Goal: Entertainment & Leisure: Consume media (video, audio)

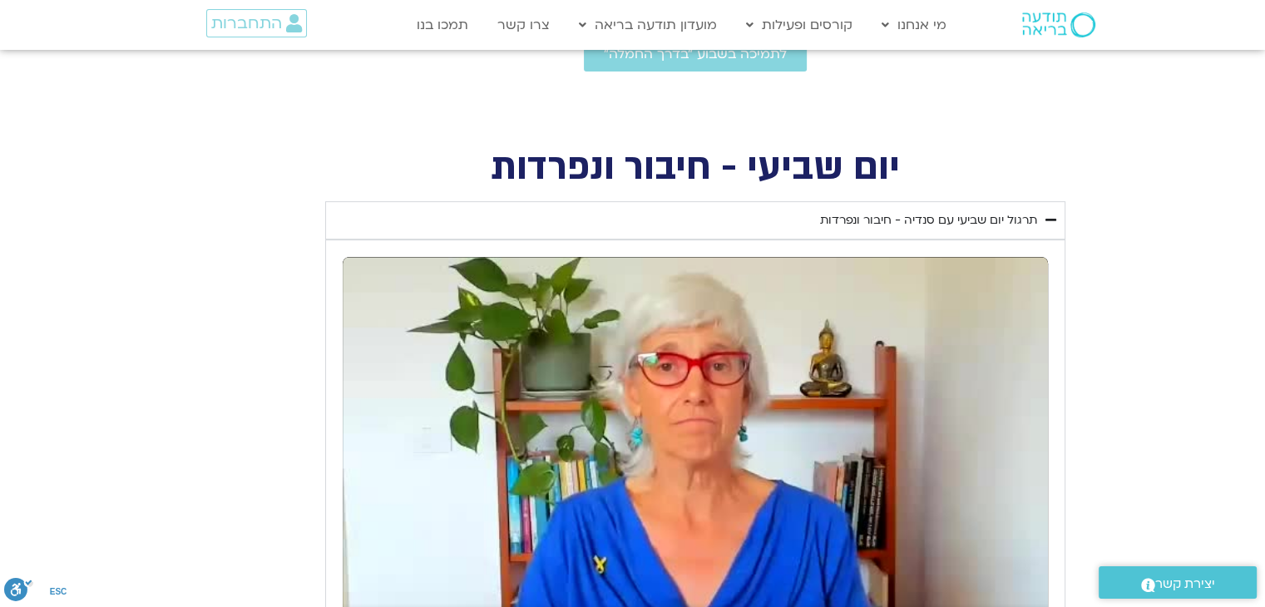
scroll to position [582, 0]
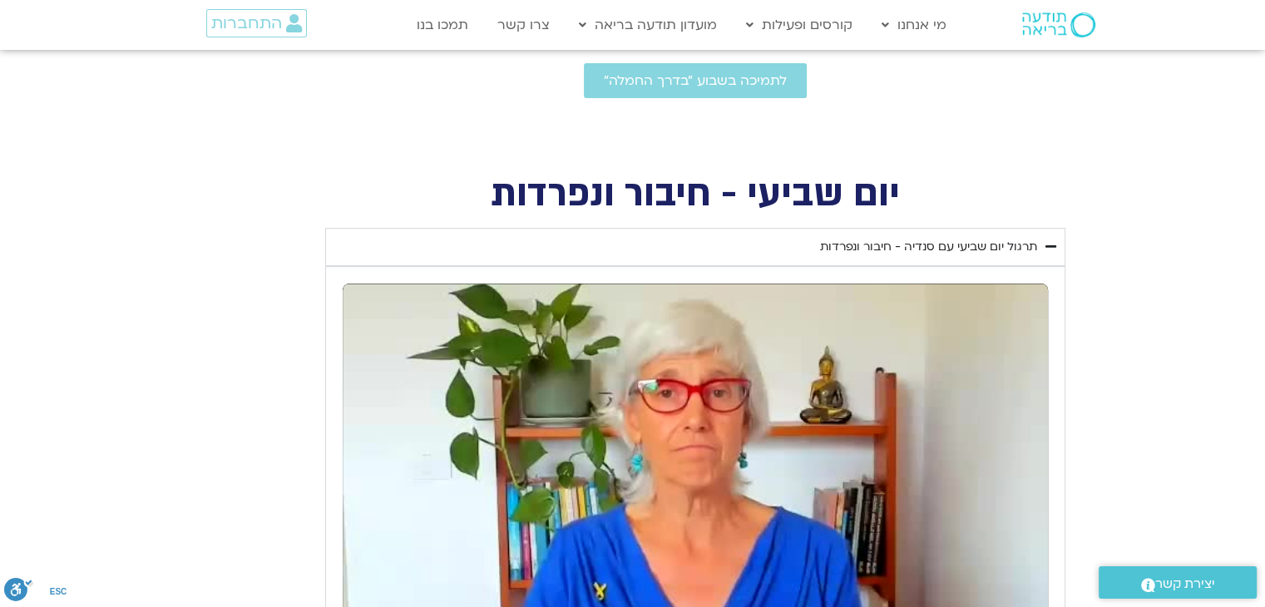
click at [980, 247] on div "תרגול יום שביעי עם סנדיה - חיבור ונפרדות" at bounding box center [928, 247] width 217 height 20
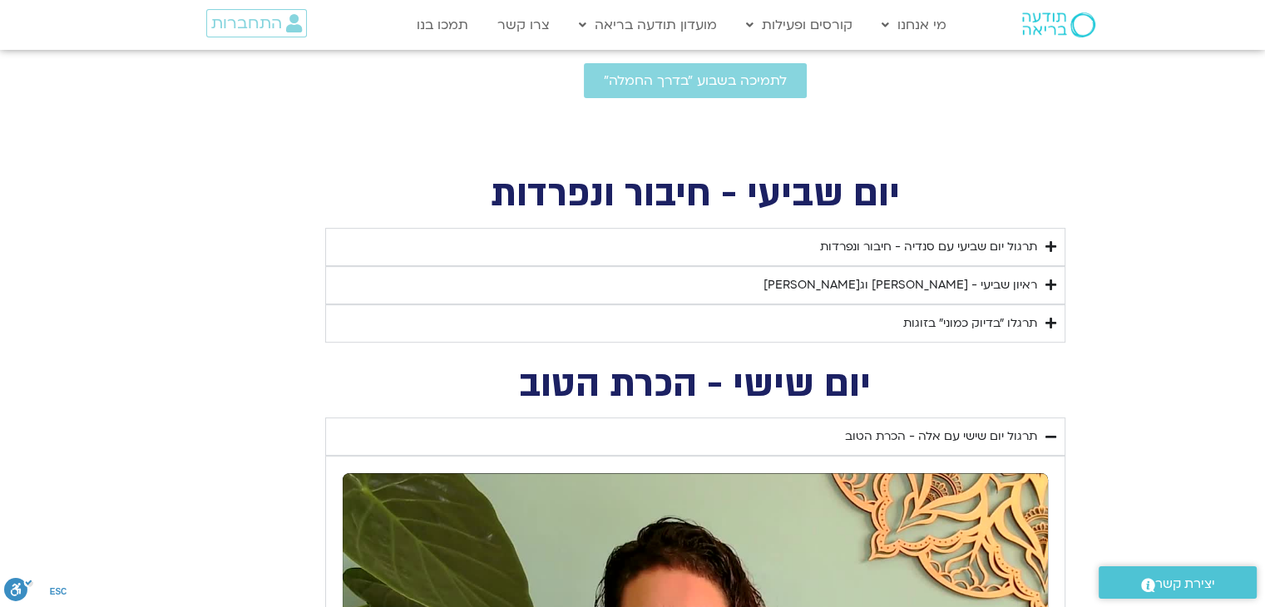
click at [1047, 246] on icon "Accordion. Open links with Enter or Space, close with Escape, and navigate with…" at bounding box center [1051, 246] width 11 height 12
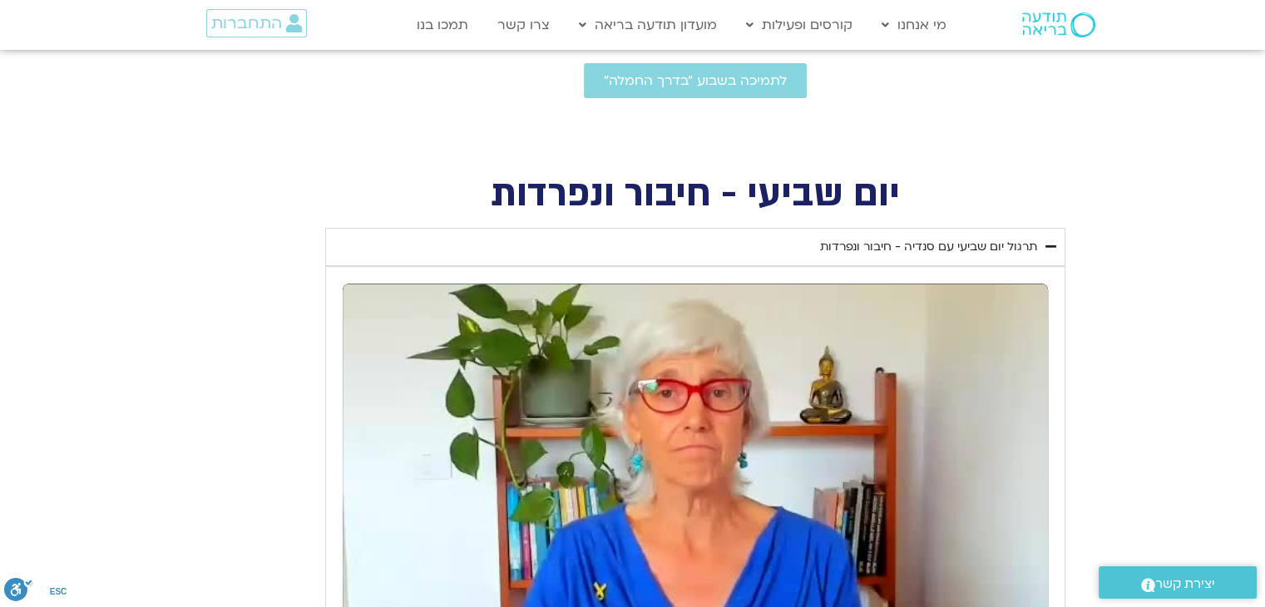
scroll to position [749, 0]
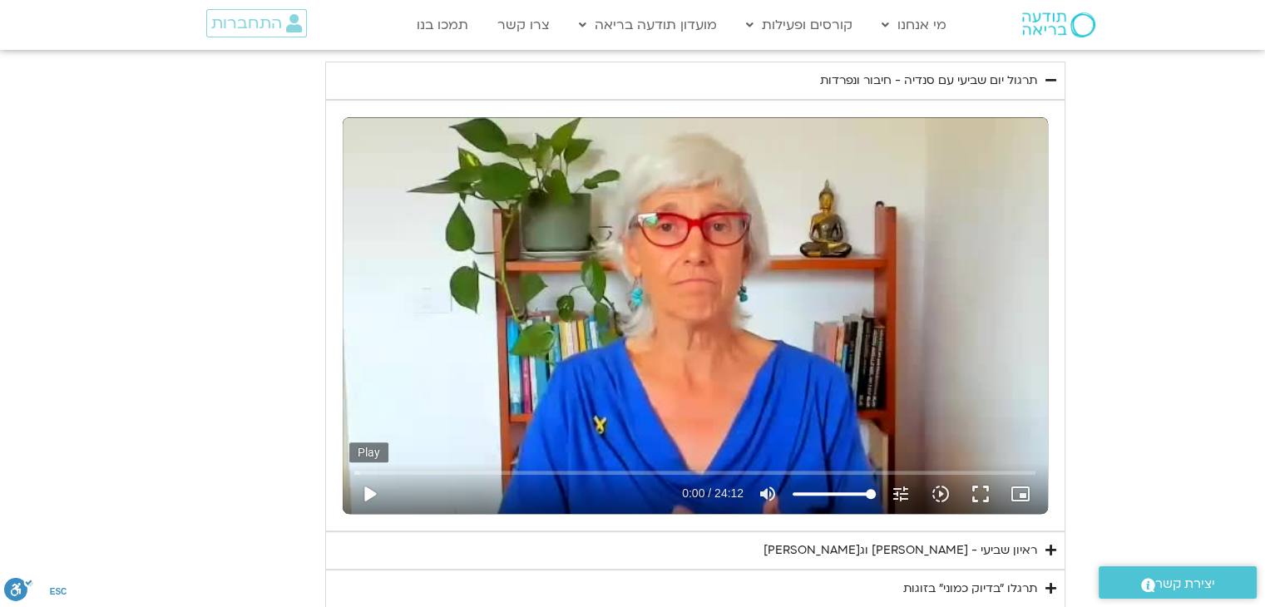
click at [369, 491] on button "play_arrow" at bounding box center [369, 494] width 40 height 40
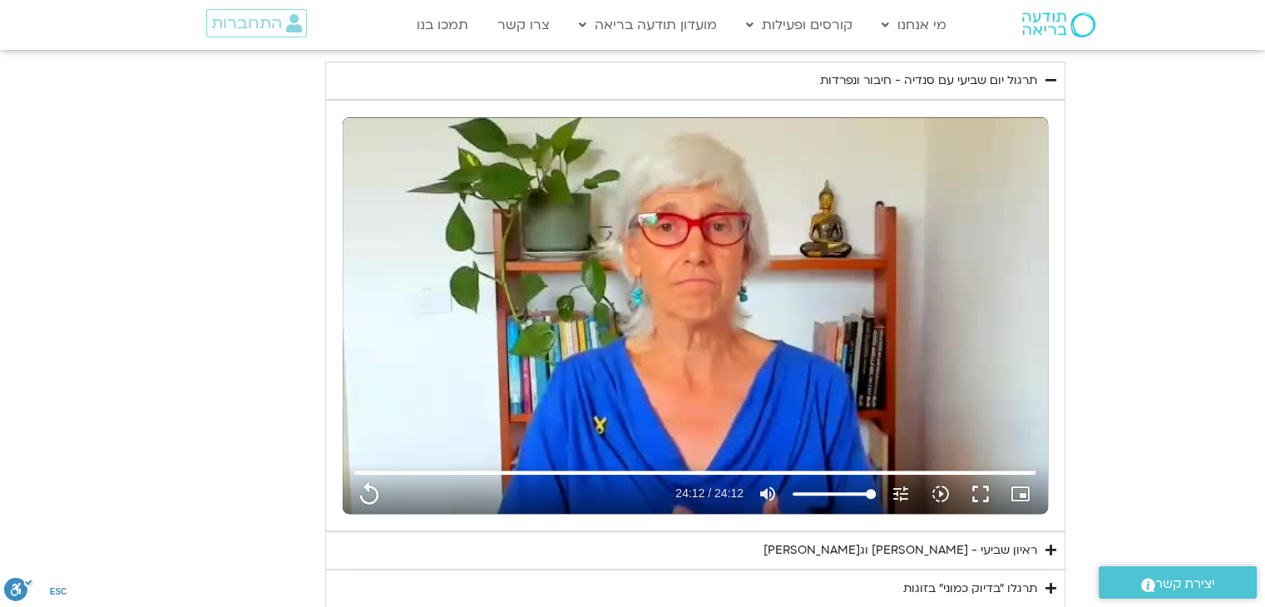
scroll to position [832, 0]
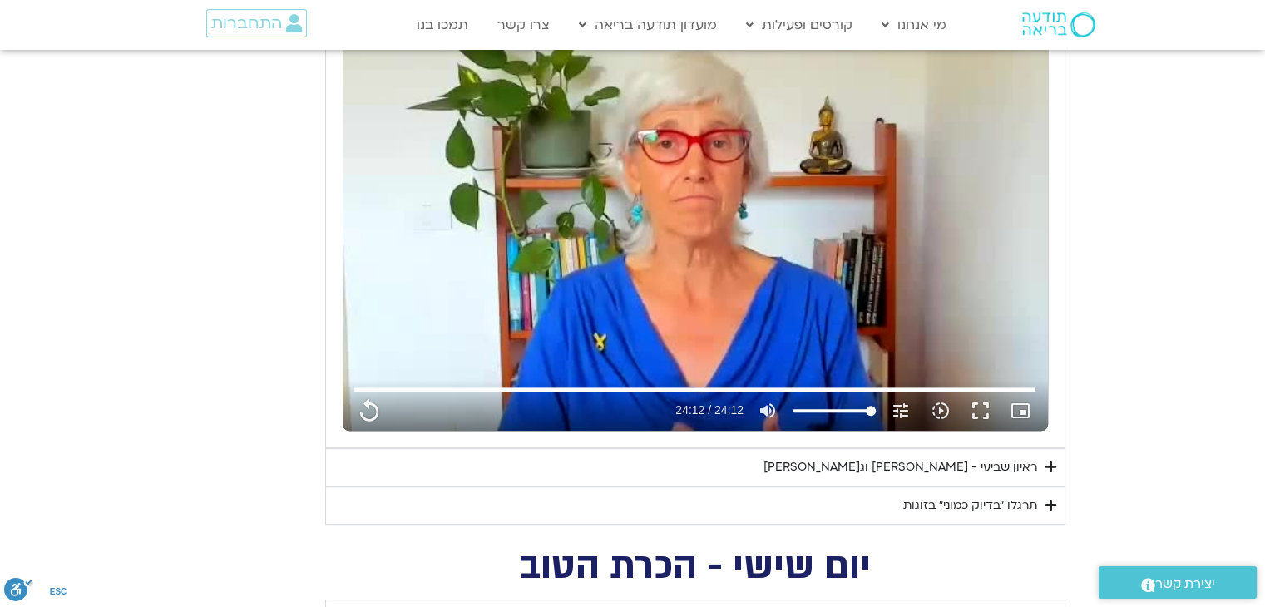
click at [1050, 500] on icon "Accordion. Open links with Enter or Space, close with Escape, and navigate with…" at bounding box center [1051, 505] width 11 height 12
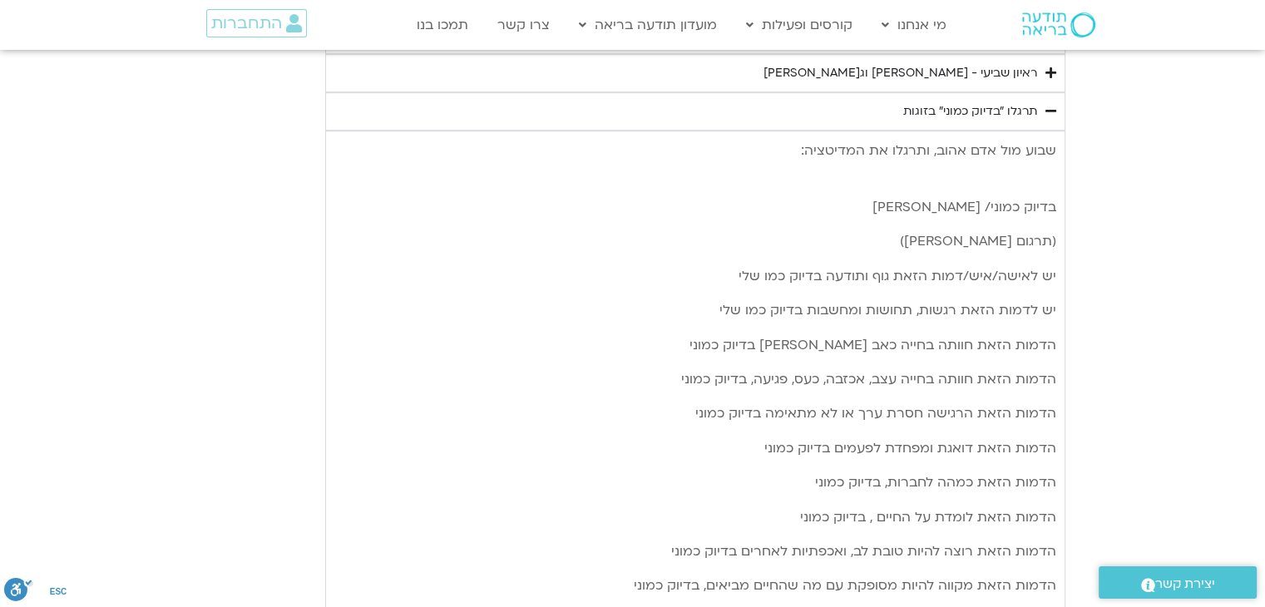
scroll to position [1082, 0]
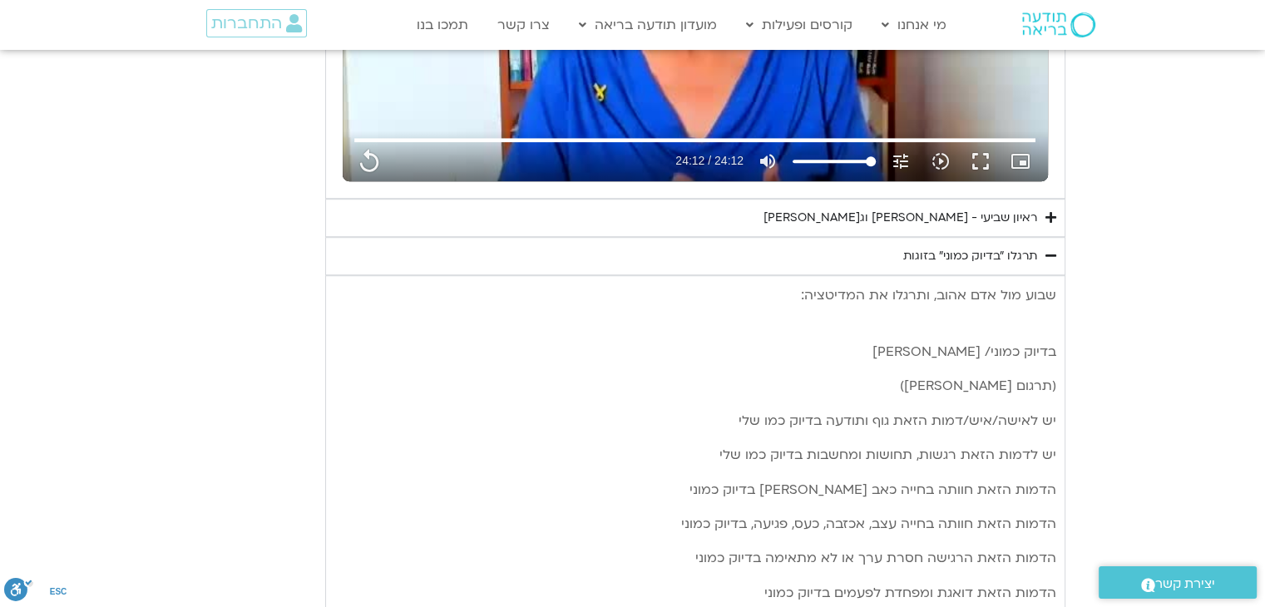
click at [1051, 256] on icon "Accordion. Open links with Enter or Space, close with Escape, and navigate with…" at bounding box center [1051, 256] width 11 height 12
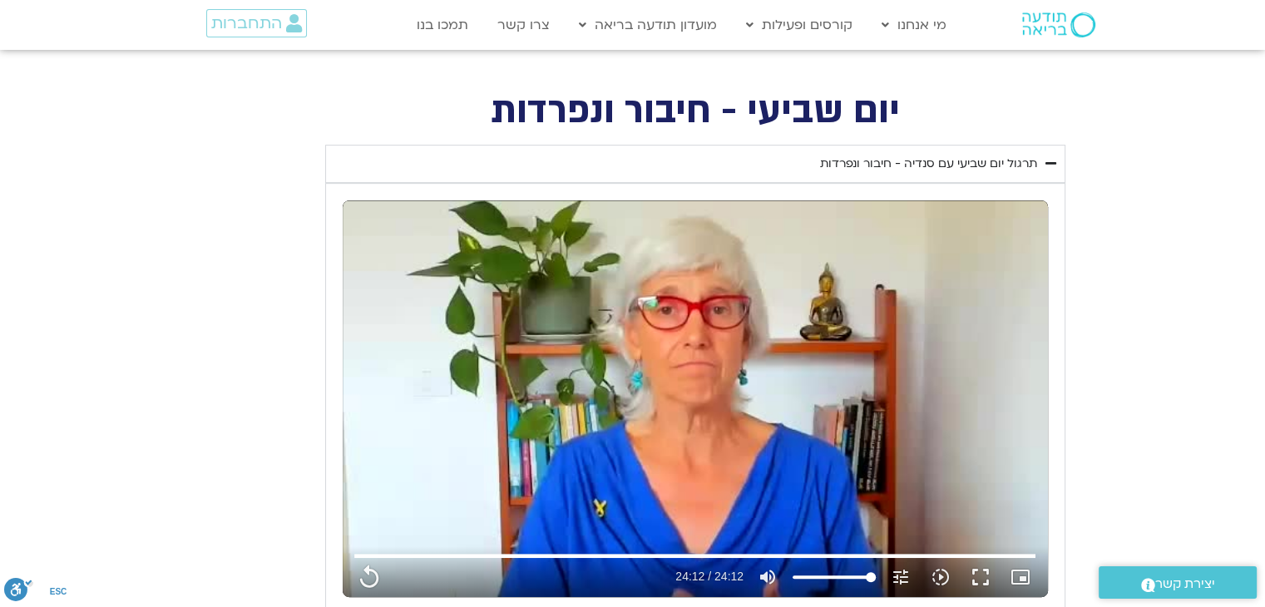
scroll to position [666, 0]
click at [1049, 164] on icon "Accordion. Open links with Enter or Space, close with Escape, and navigate with…" at bounding box center [1051, 163] width 11 height 12
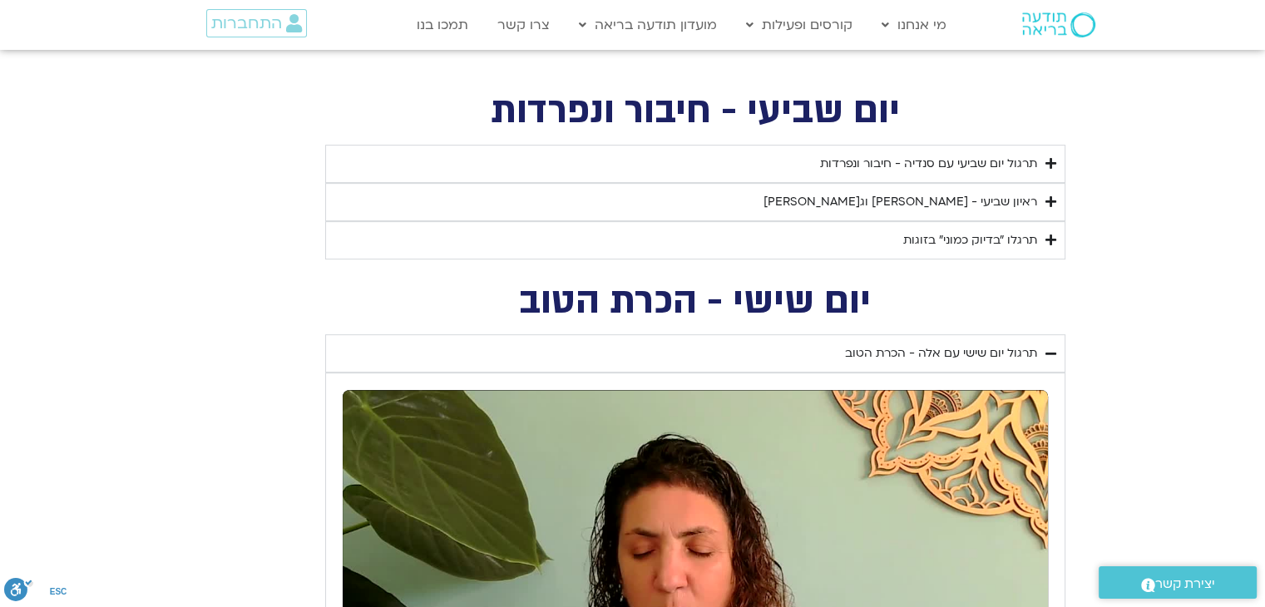
click at [1052, 161] on icon "Accordion. Open links with Enter or Space, close with Escape, and navigate with…" at bounding box center [1051, 163] width 11 height 12
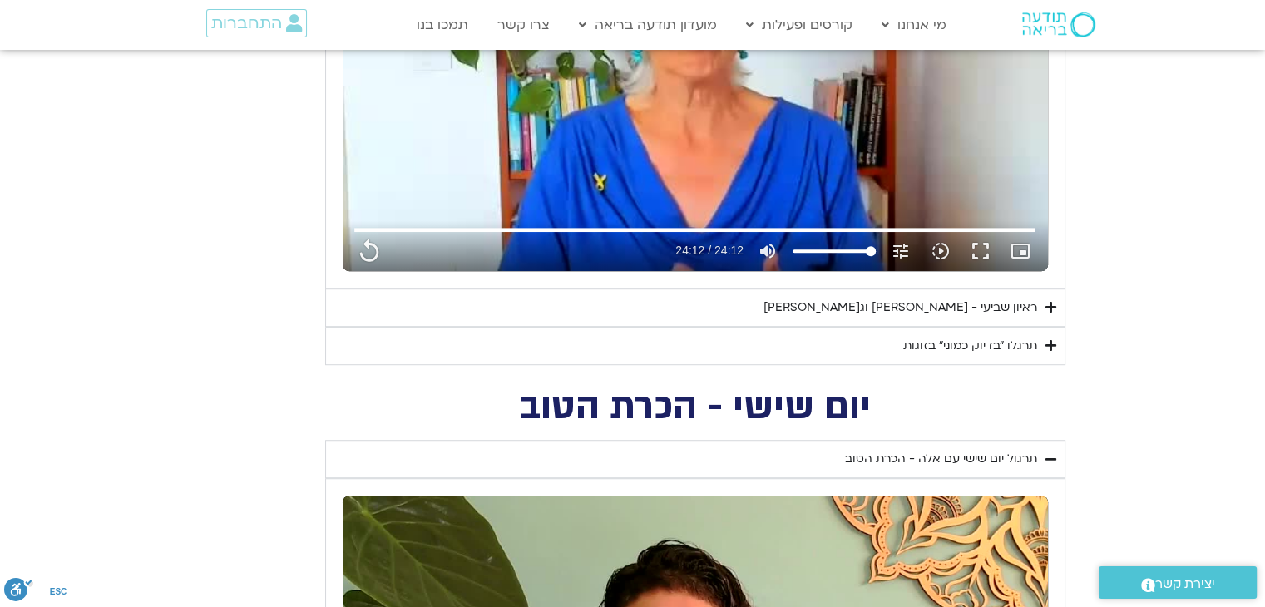
scroll to position [998, 0]
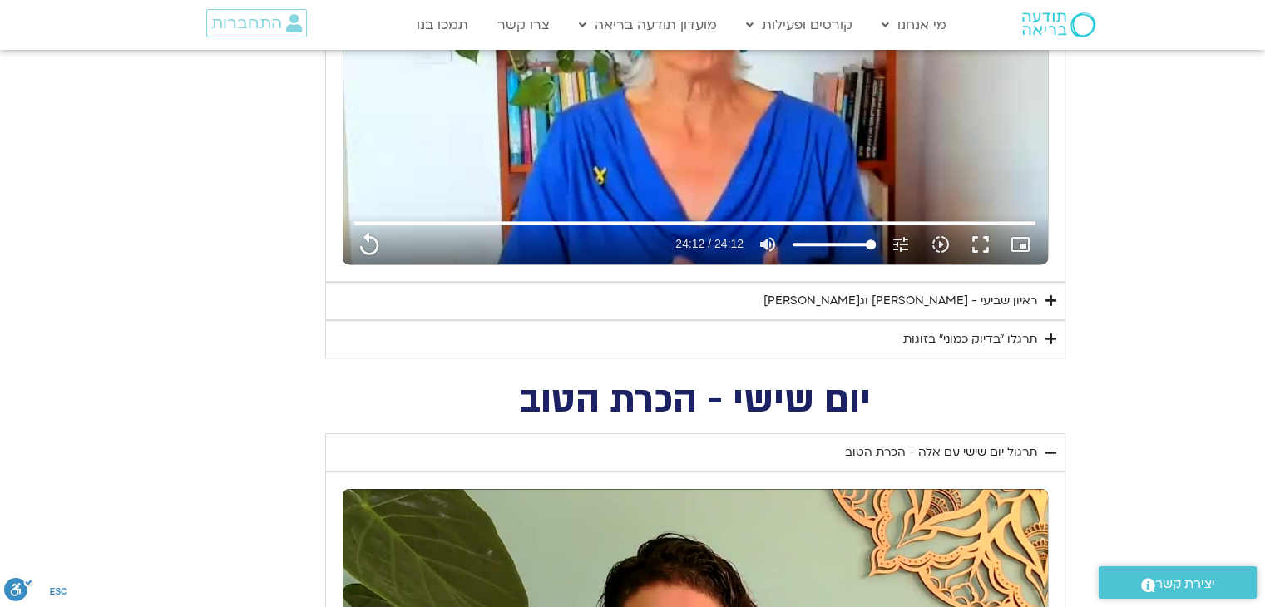
type input "1452.76"
